Goal: Navigation & Orientation: Understand site structure

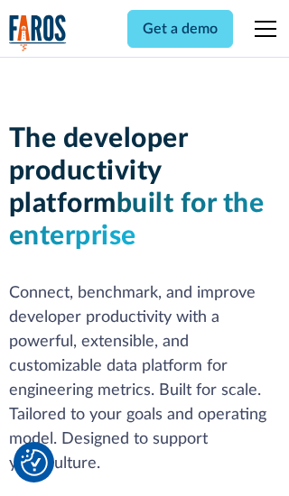
scroll to position [272, 0]
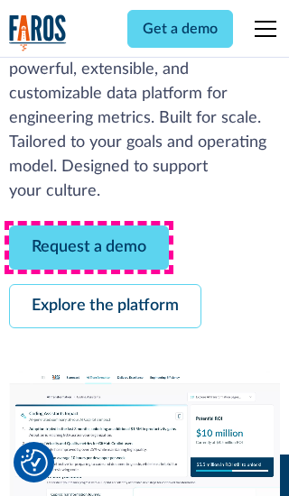
click at [88, 247] on link "Request a demo" at bounding box center [89, 247] width 160 height 44
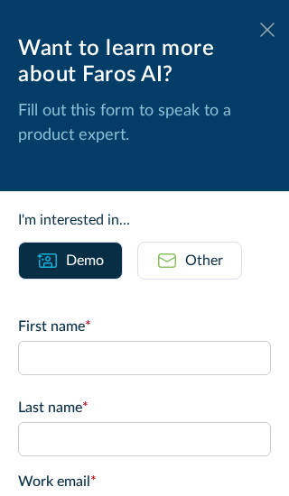
click at [267, 30] on icon at bounding box center [267, 30] width 14 height 14
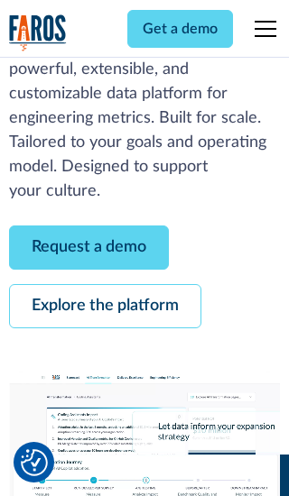
scroll to position [331, 0]
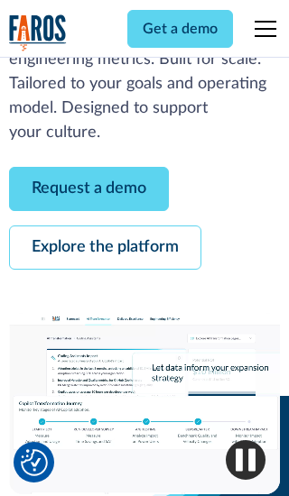
click at [105, 247] on link "Explore the platform" at bounding box center [105, 247] width 192 height 44
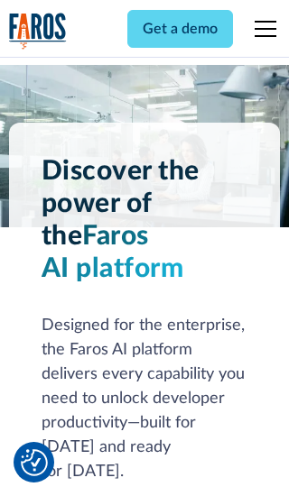
scroll to position [13554, 0]
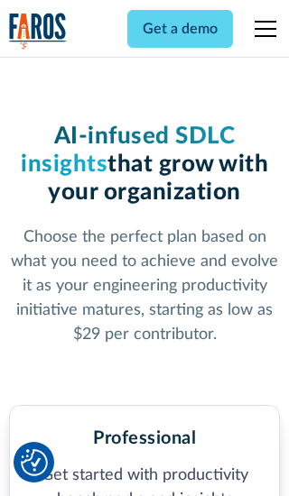
scroll to position [2802, 0]
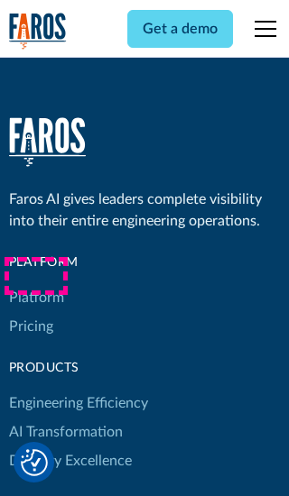
click at [35, 283] on link "Platform" at bounding box center [36, 297] width 55 height 29
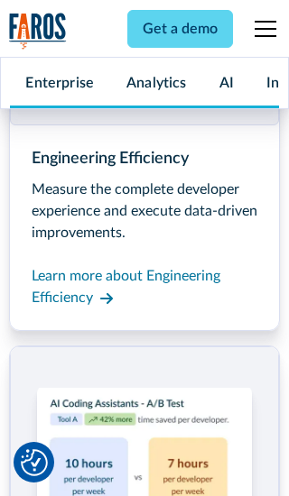
scroll to position [14133, 0]
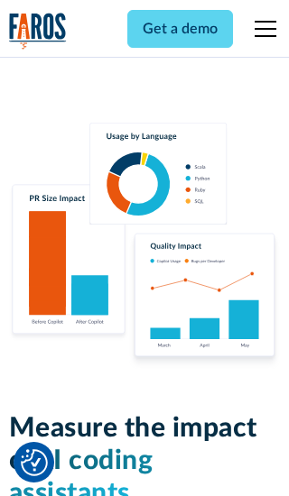
scroll to position [11156, 0]
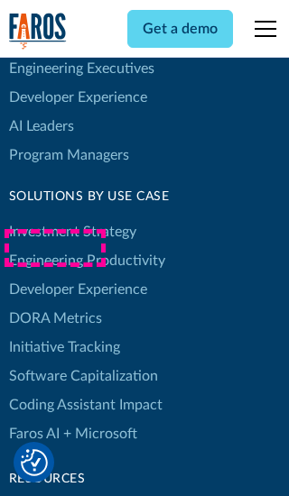
click at [54, 304] on link "DORA Metrics" at bounding box center [55, 318] width 93 height 29
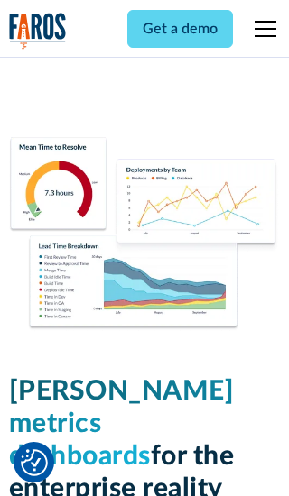
scroll to position [7904, 0]
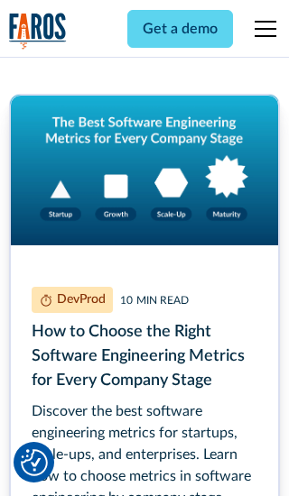
scroll to position [8085, 0]
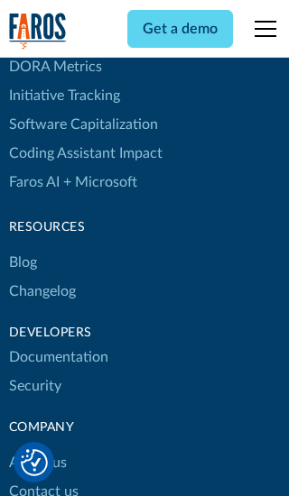
click at [41, 277] on link "Changelog" at bounding box center [42, 291] width 67 height 29
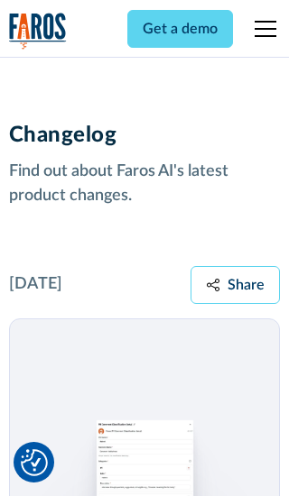
scroll to position [21790, 0]
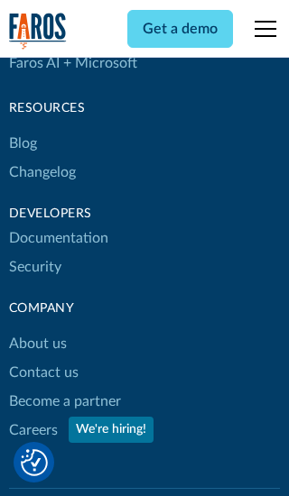
click at [37, 329] on link "About us" at bounding box center [38, 343] width 58 height 29
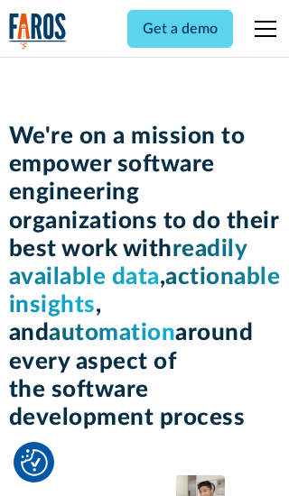
scroll to position [6226, 0]
